Goal: Navigation & Orientation: Find specific page/section

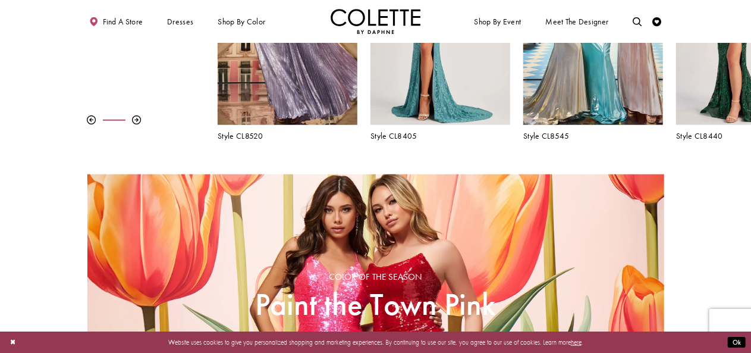
scroll to position [365, 0]
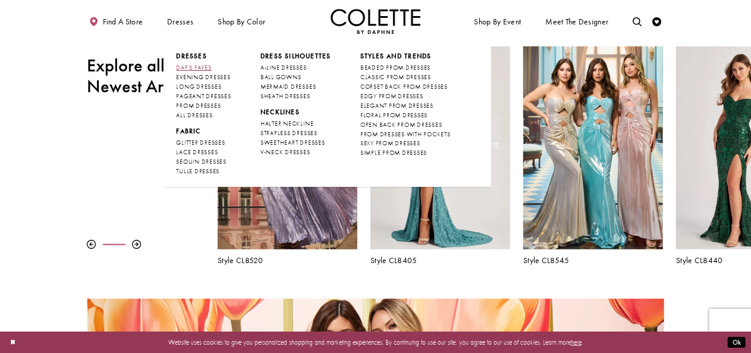
click at [183, 69] on span "DAF'S FAVES" at bounding box center [193, 68] width 35 height 8
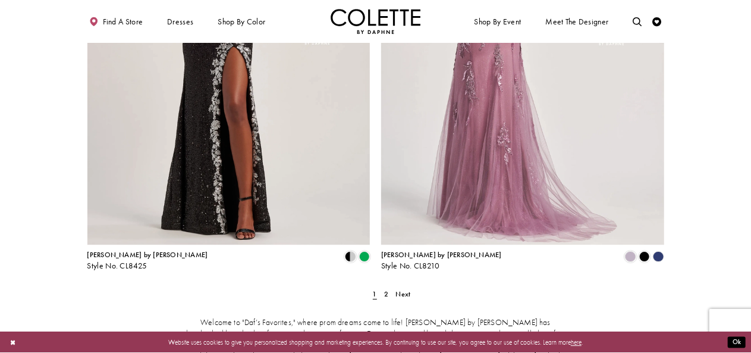
scroll to position [1606, 0]
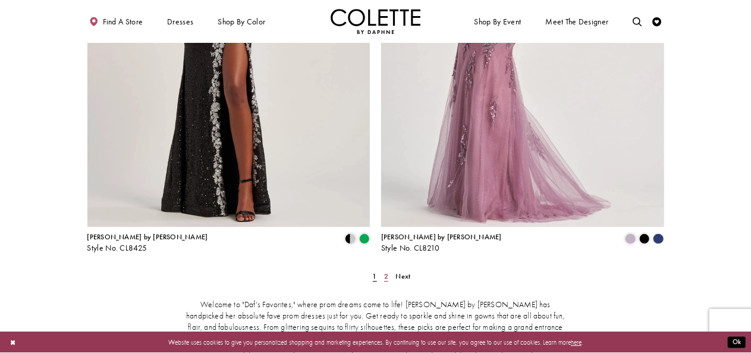
click at [387, 271] on span "2" at bounding box center [386, 276] width 4 height 10
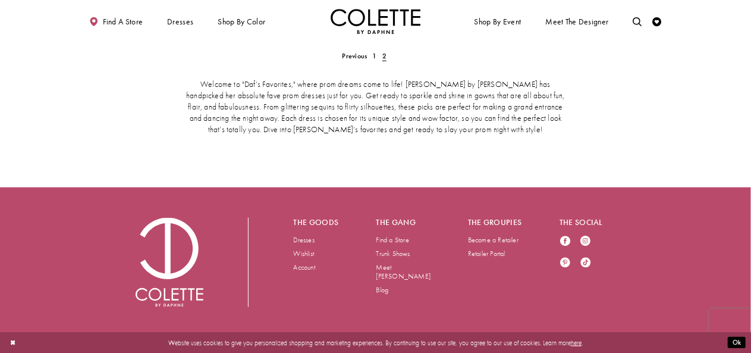
scroll to position [400, 0]
